Goal: Navigation & Orientation: Find specific page/section

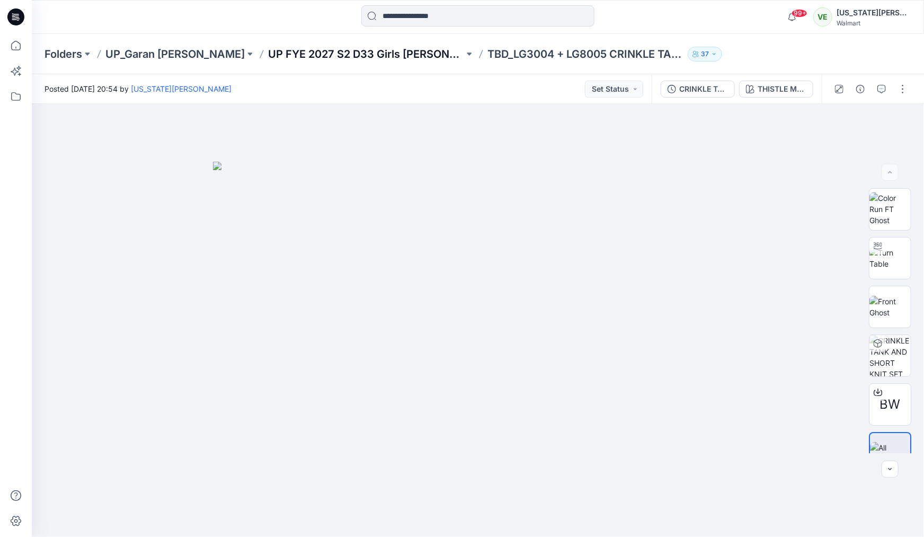
click at [314, 56] on p "UP FYE 2027 S2 D33 Girls [PERSON_NAME]" at bounding box center [366, 54] width 196 height 15
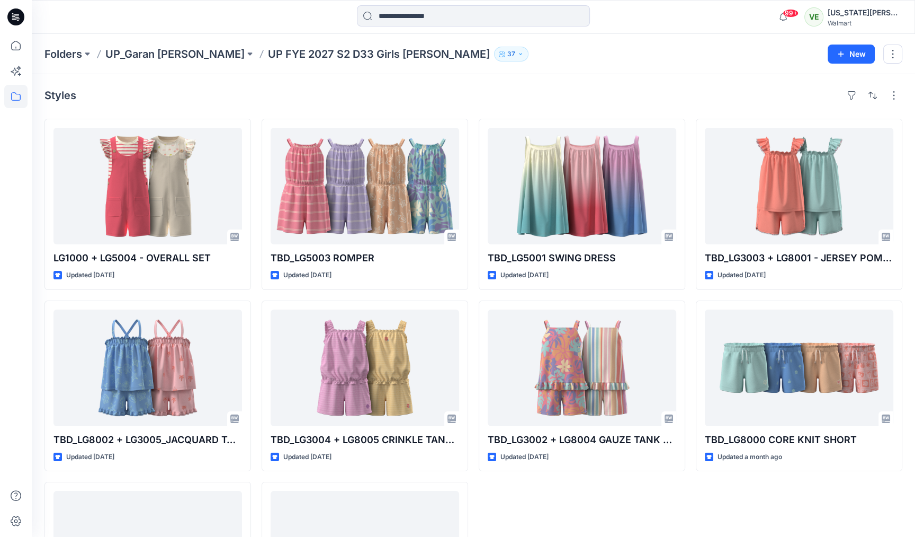
click at [17, 16] on icon at bounding box center [15, 16] width 17 height 17
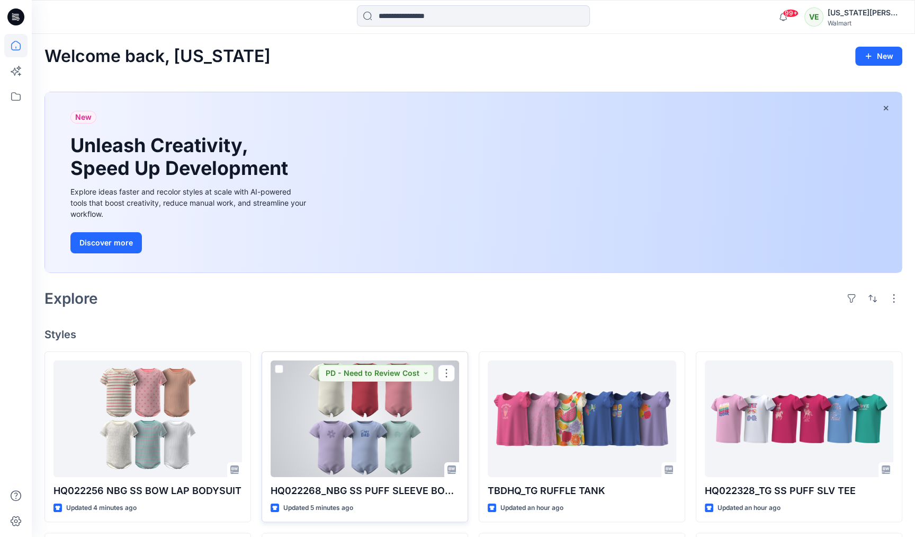
scroll to position [108, 0]
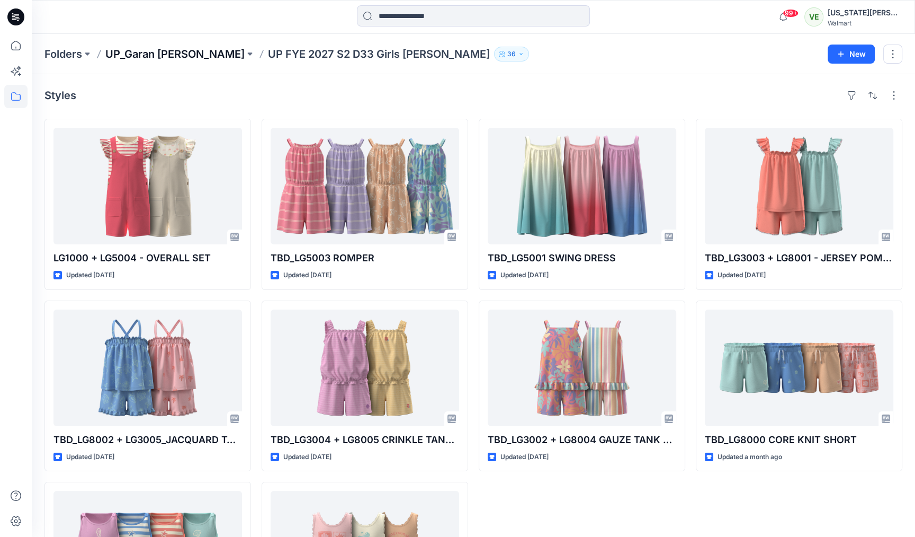
click at [158, 49] on p "UP_Garan [PERSON_NAME]" at bounding box center [174, 54] width 139 height 15
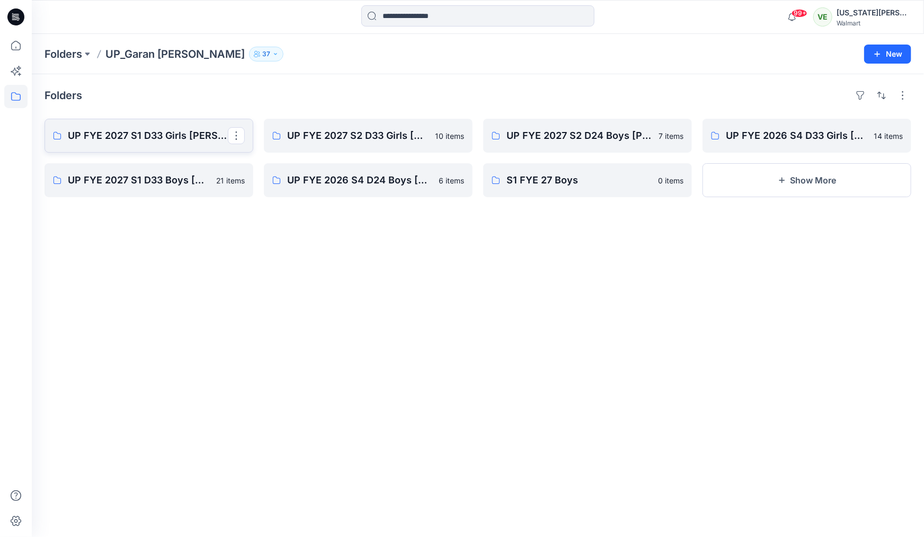
click at [152, 143] on link "UP FYE 2027 S1 D33 Girls [PERSON_NAME]" at bounding box center [149, 136] width 209 height 34
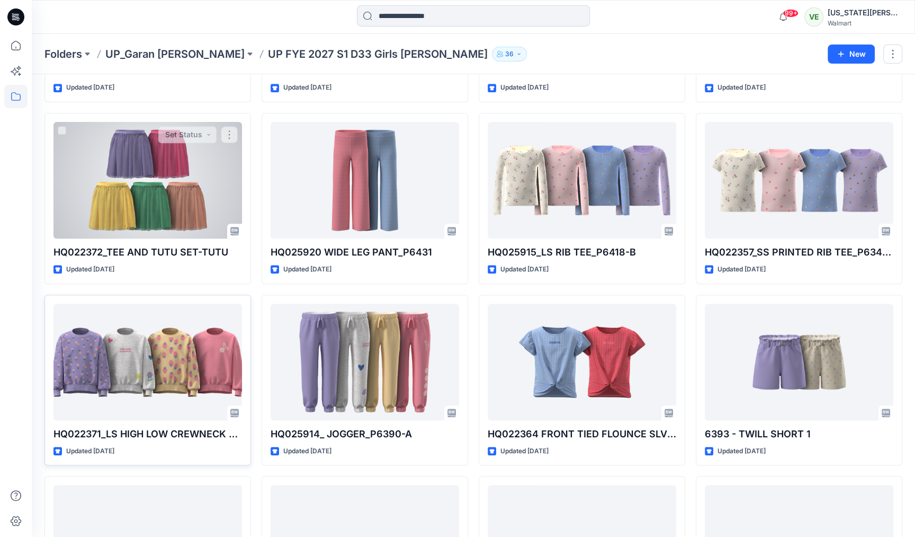
scroll to position [671, 0]
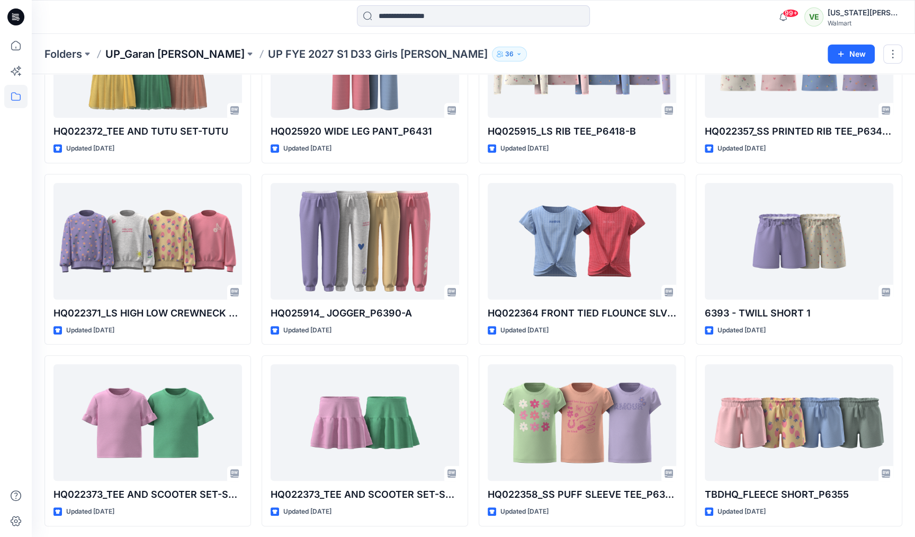
click at [131, 51] on p "UP_Garan [PERSON_NAME]" at bounding box center [174, 54] width 139 height 15
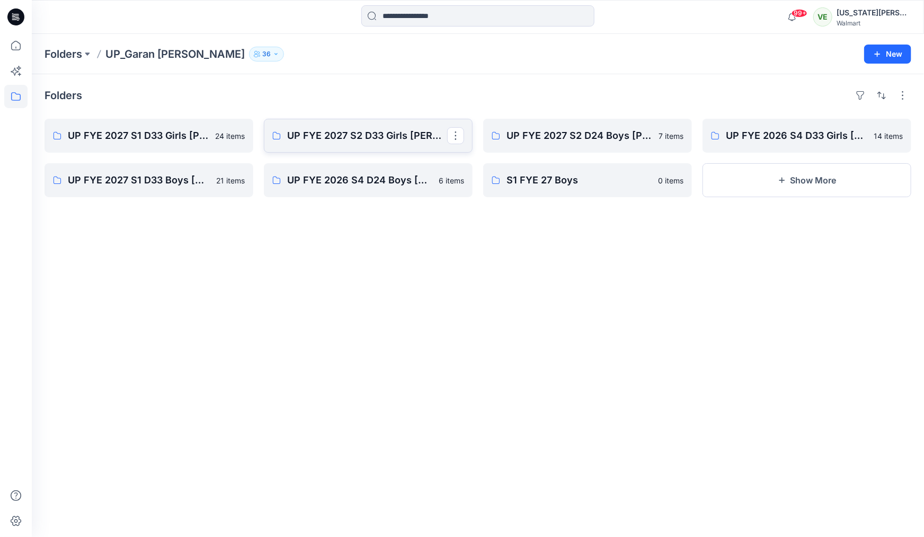
click at [342, 124] on link "UP FYE 2027 S2 D33 Girls [PERSON_NAME]" at bounding box center [368, 136] width 209 height 34
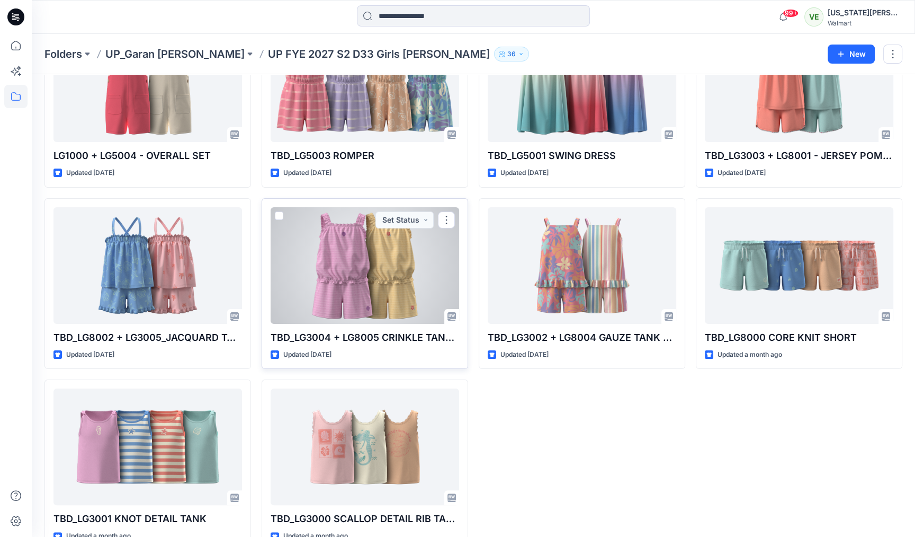
scroll to position [127, 0]
